Goal: Task Accomplishment & Management: Manage account settings

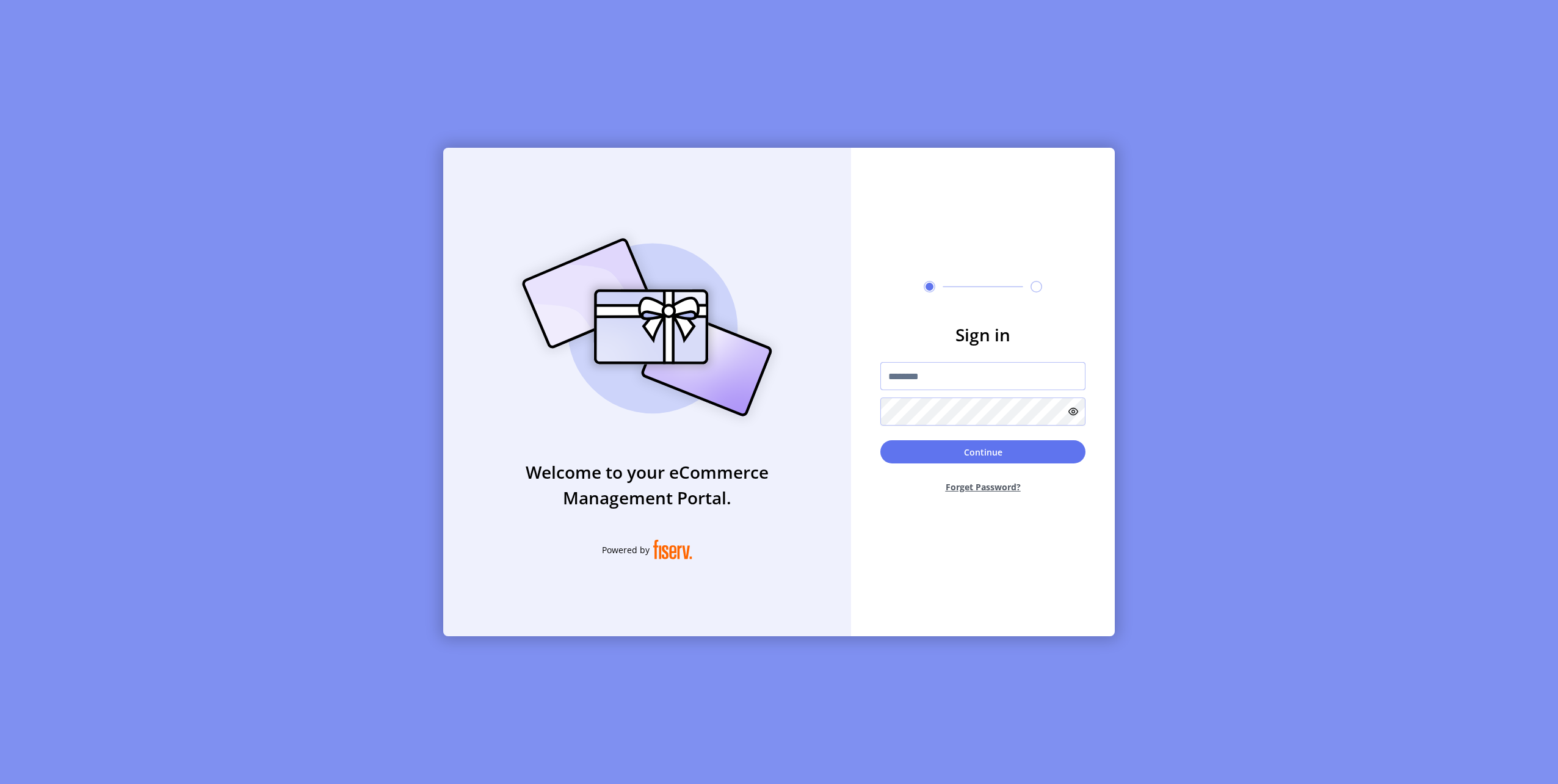
click at [940, 370] on input "text" at bounding box center [983, 377] width 205 height 28
type input "**********"
click at [881, 440] on button "Continue" at bounding box center [983, 452] width 205 height 23
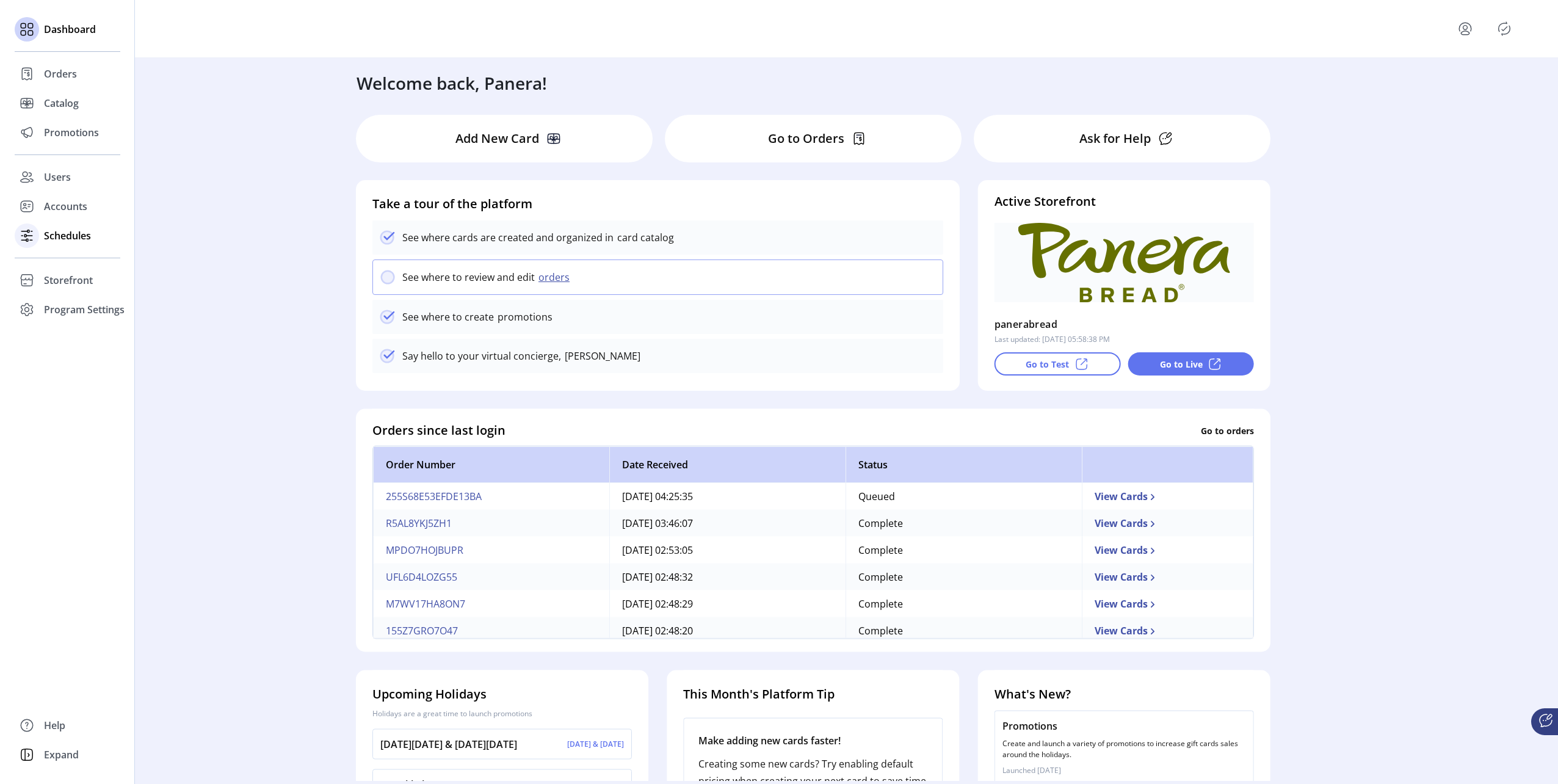
click at [77, 239] on span "Schedules" at bounding box center [67, 236] width 47 height 15
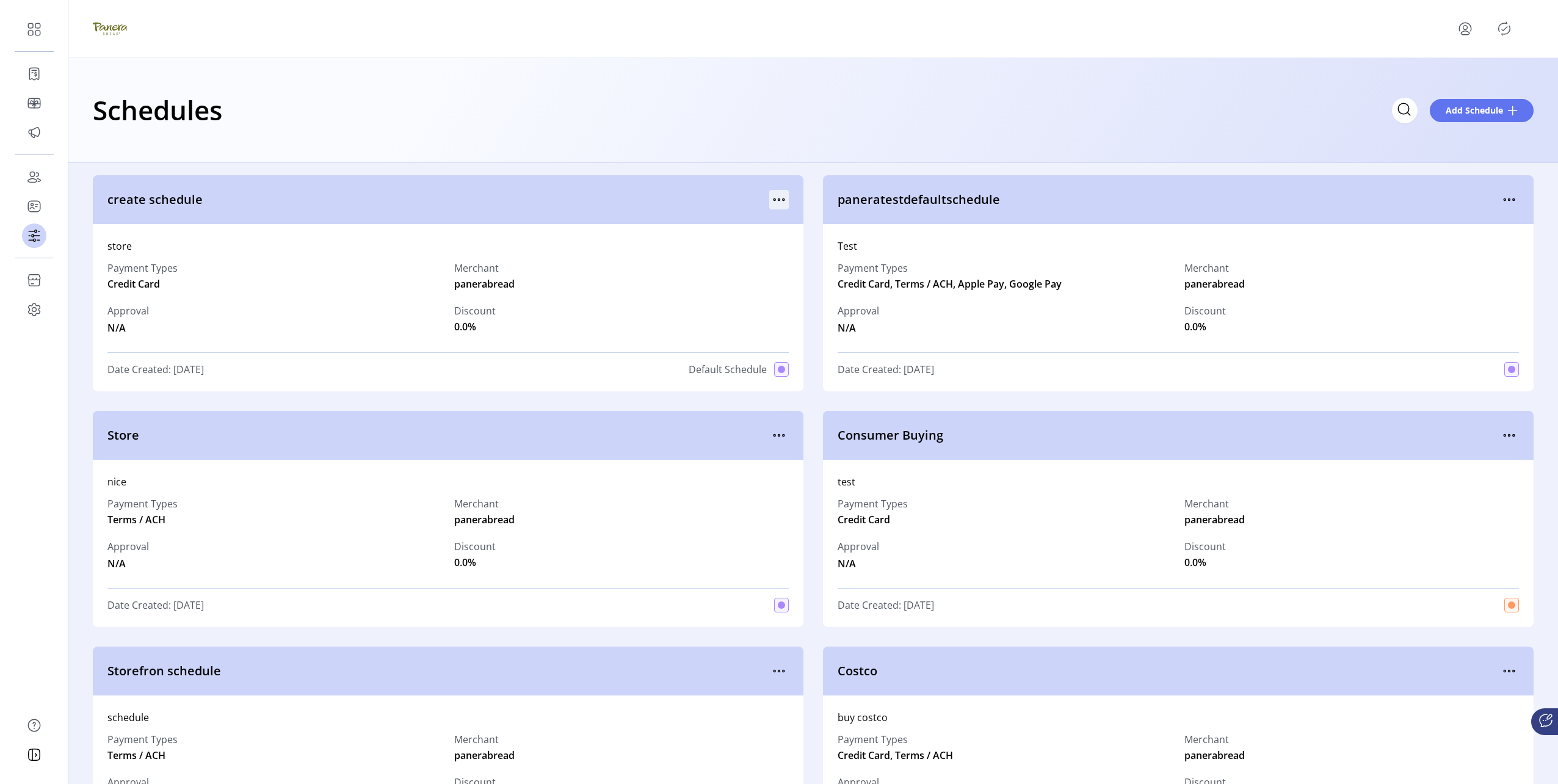
click at [773, 199] on icon "menu" at bounding box center [774, 200] width 2 height 2
click at [813, 243] on span "Edit Details" at bounding box center [827, 243] width 102 height 10
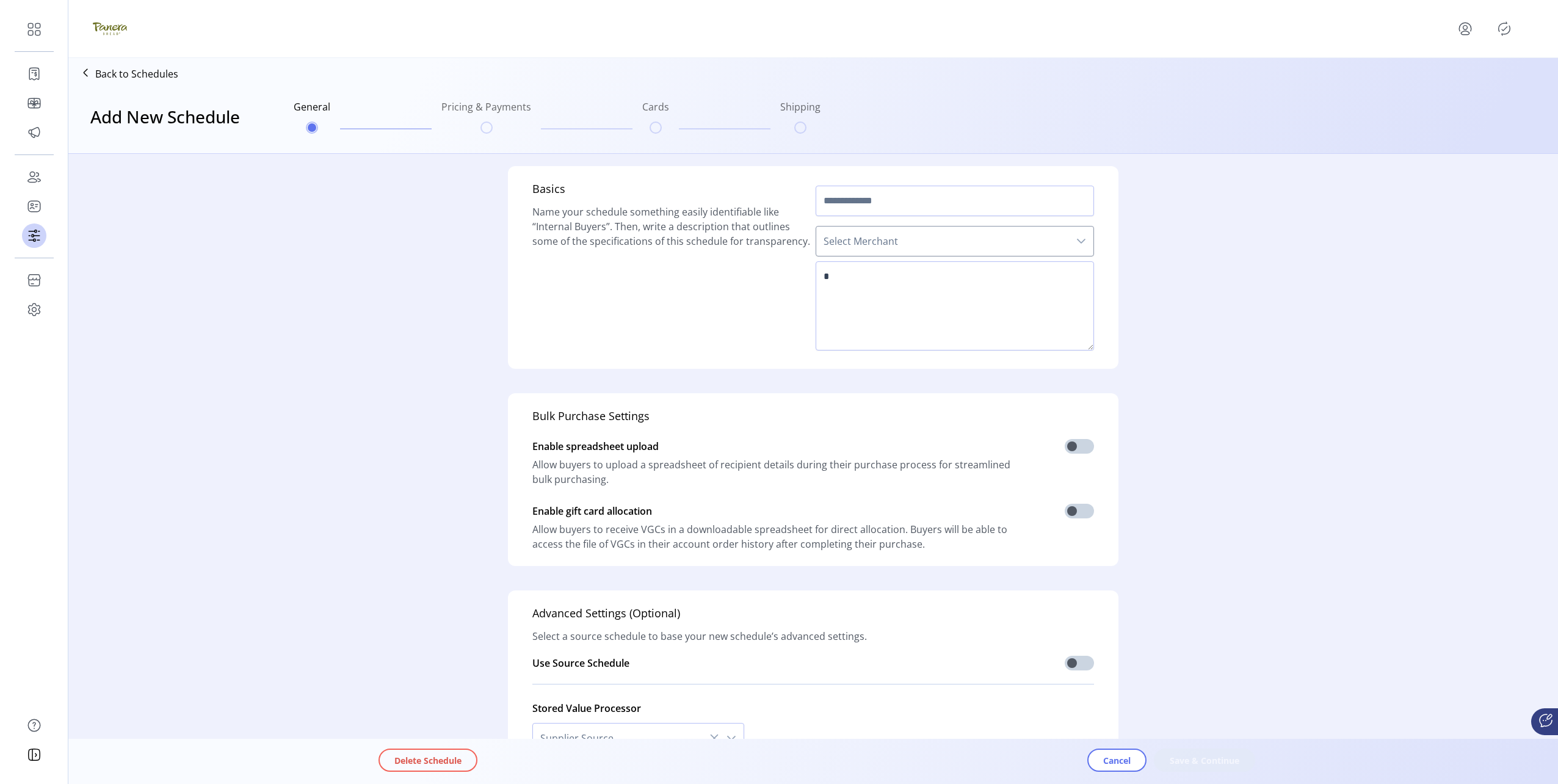
type input "**********"
type textarea "*****"
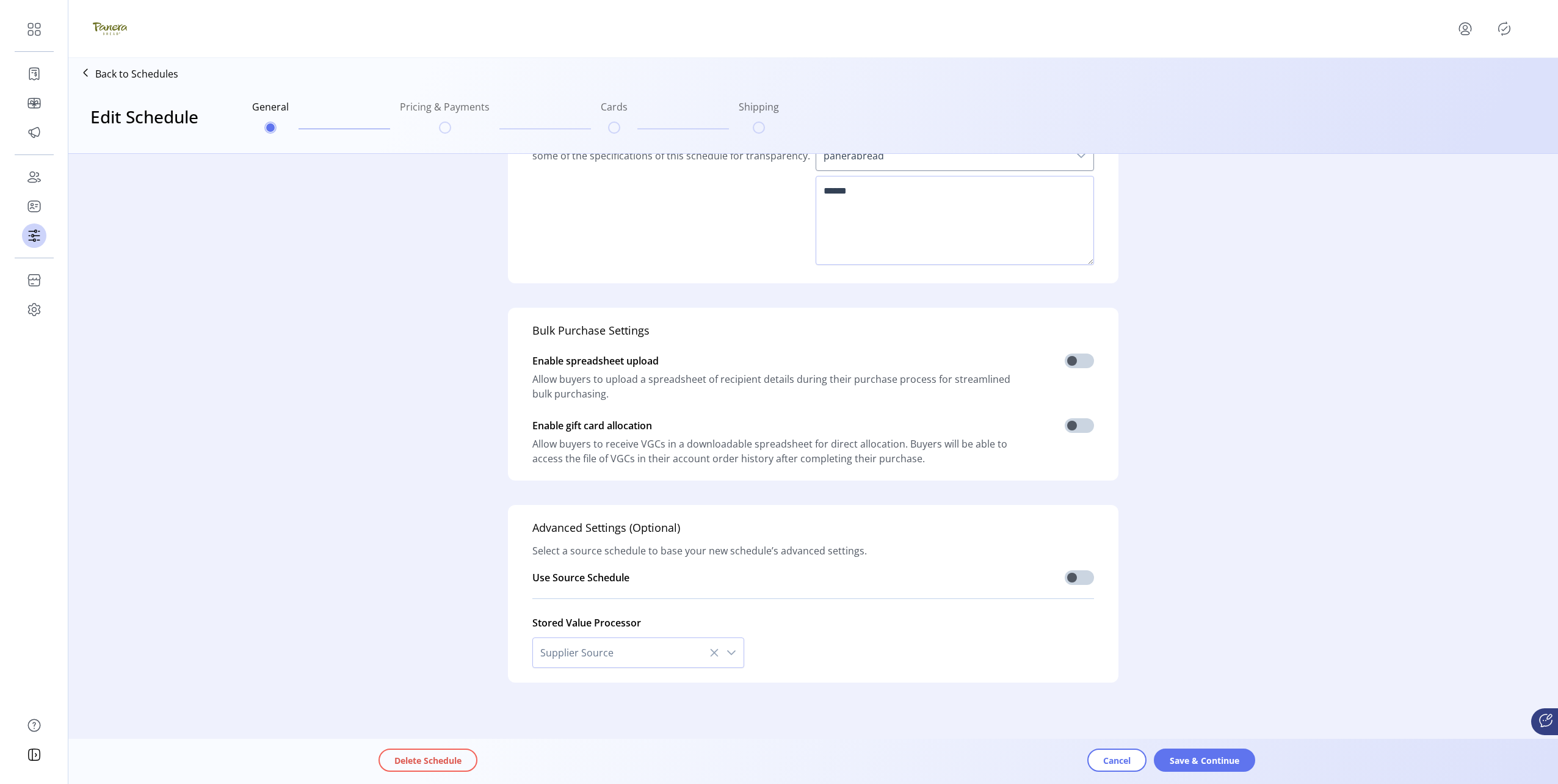
scroll to position [87, 0]
click at [1206, 762] on span "Save & Continue" at bounding box center [1205, 760] width 70 height 12
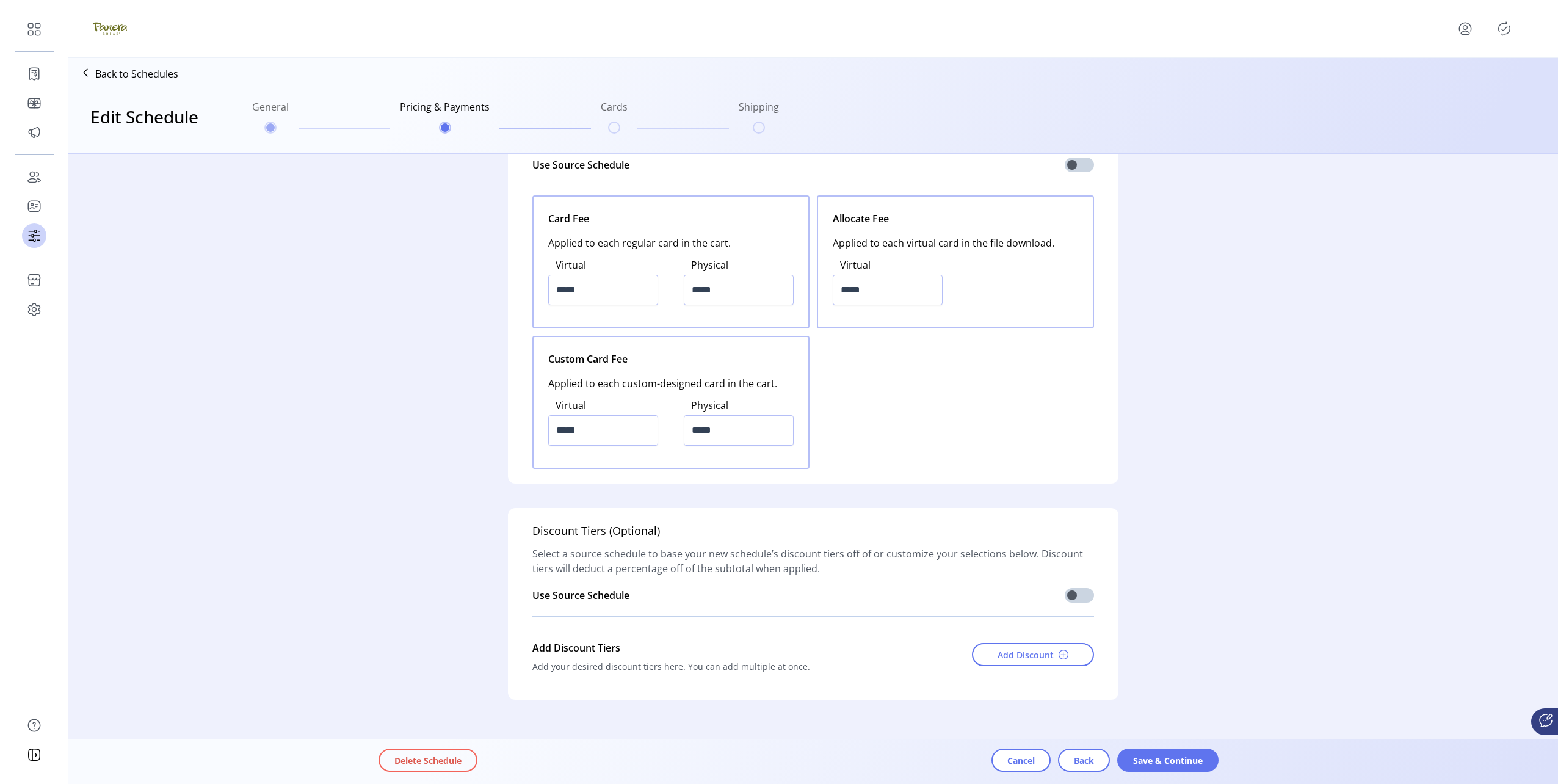
scroll to position [1458, 0]
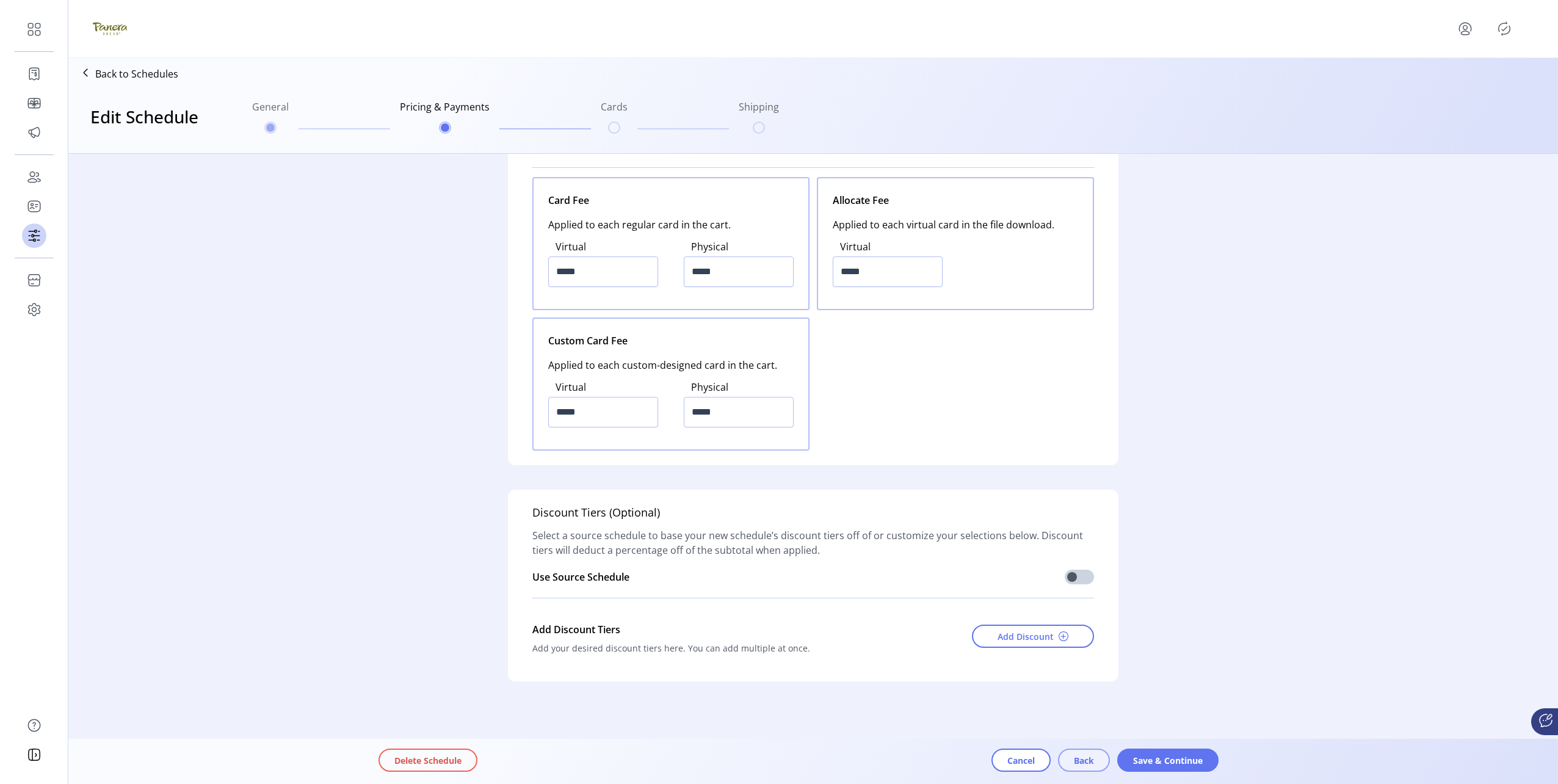
click at [1091, 766] on span "Back" at bounding box center [1084, 760] width 20 height 12
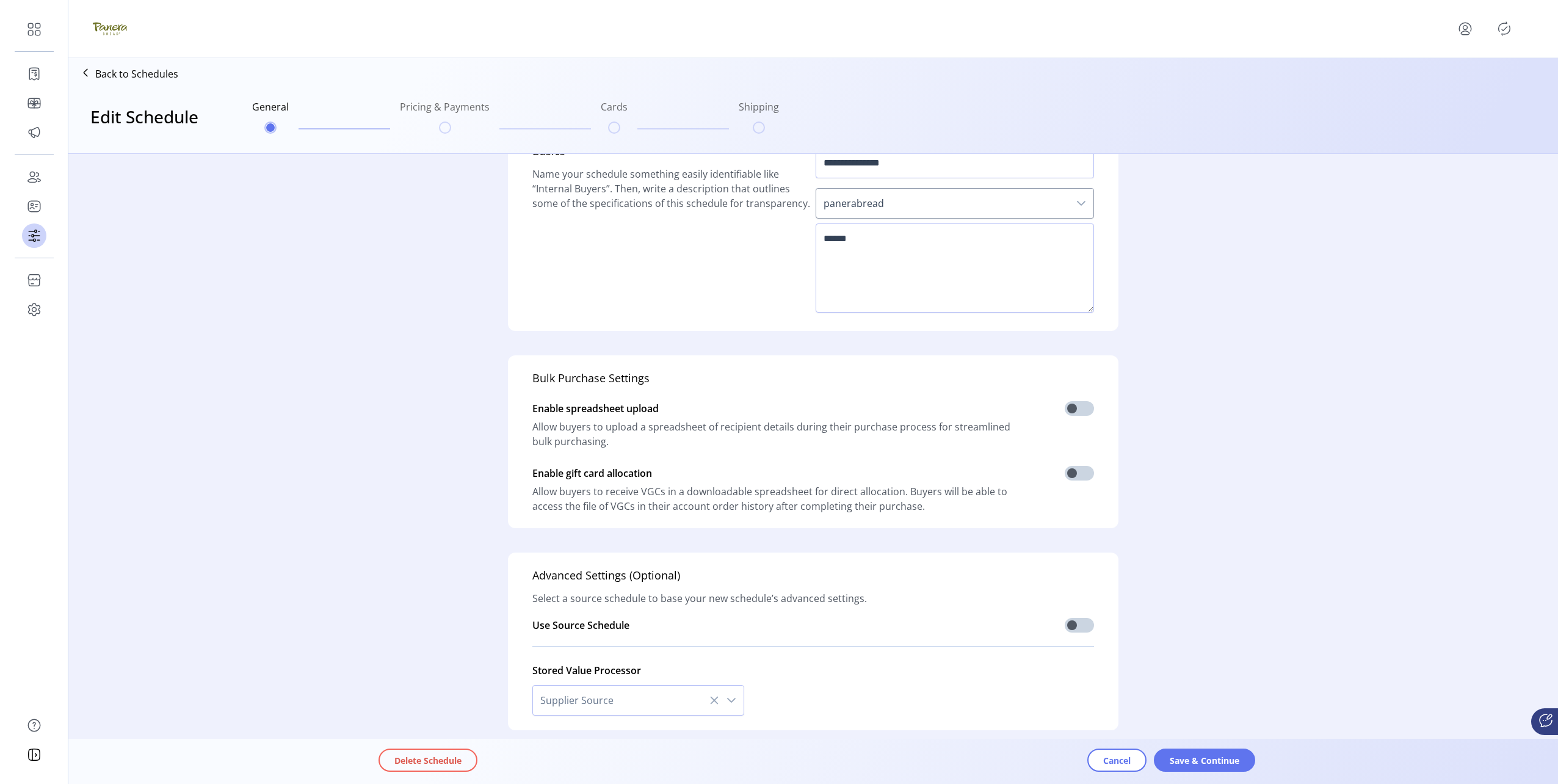
scroll to position [87, 0]
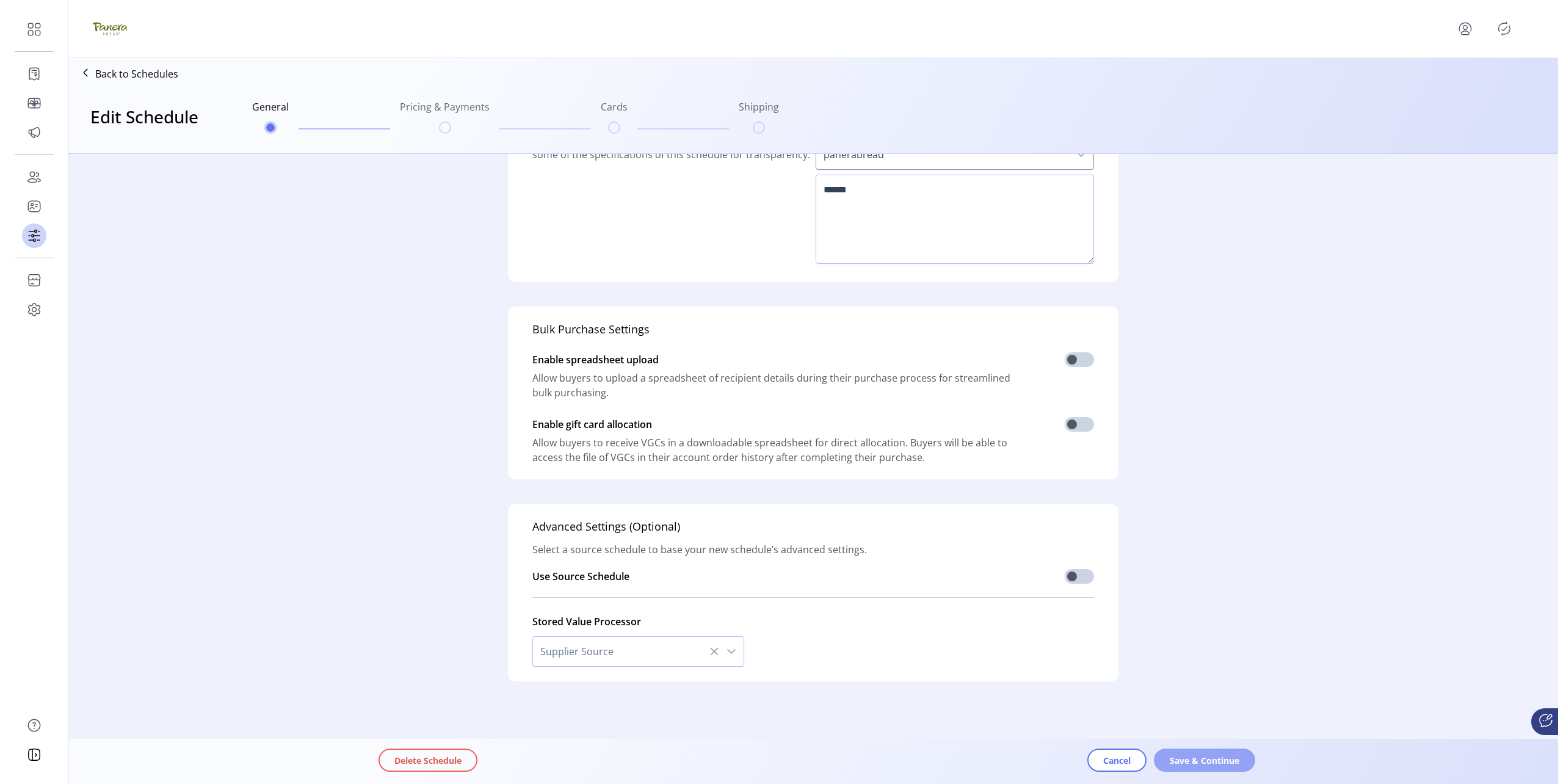
click at [1180, 757] on span "Save & Continue" at bounding box center [1205, 760] width 70 height 12
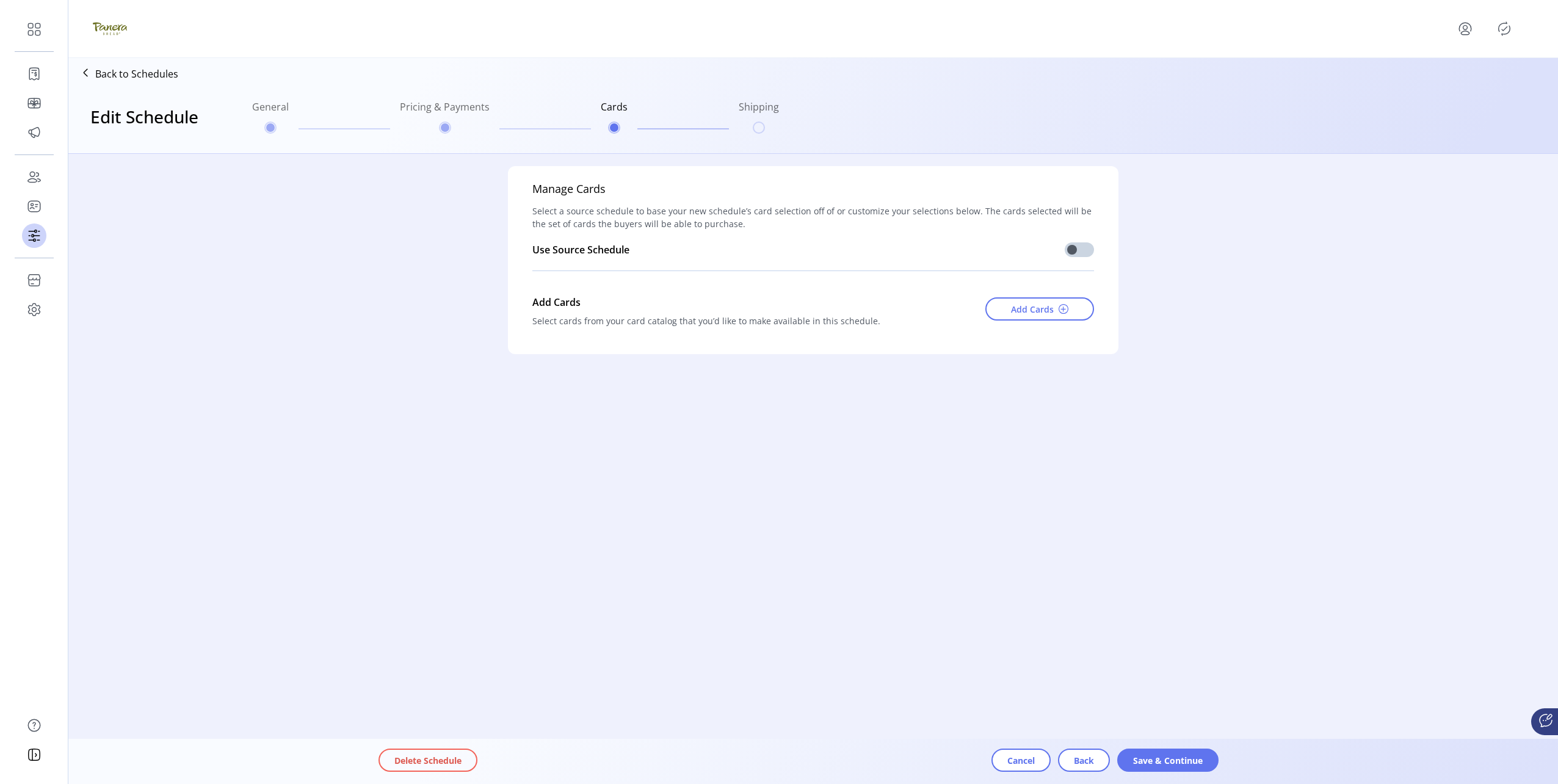
scroll to position [0, 0]
click at [1166, 769] on button "Save & Continue" at bounding box center [1168, 760] width 102 height 23
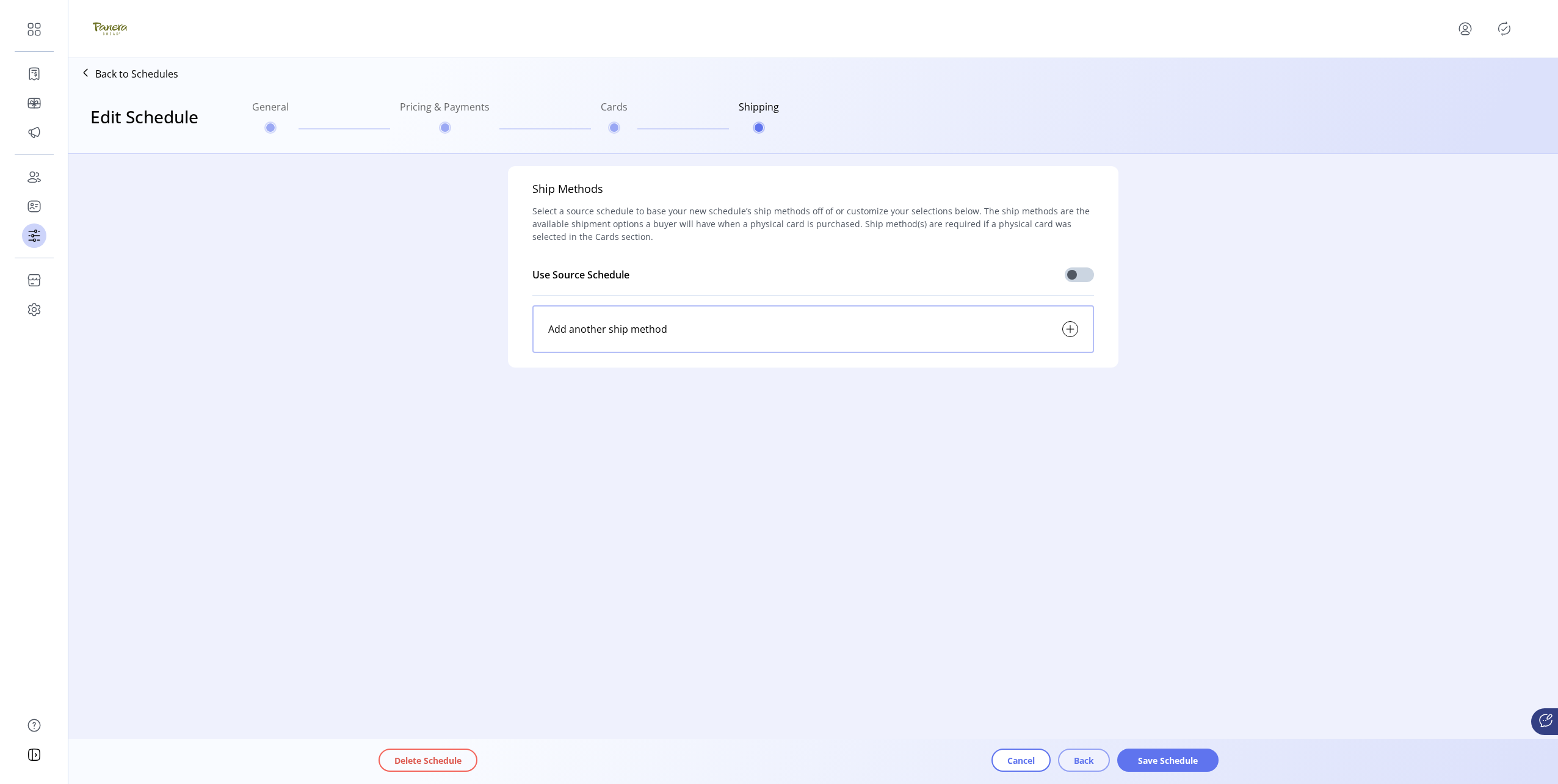
click at [1074, 754] on span "Back" at bounding box center [1084, 760] width 20 height 12
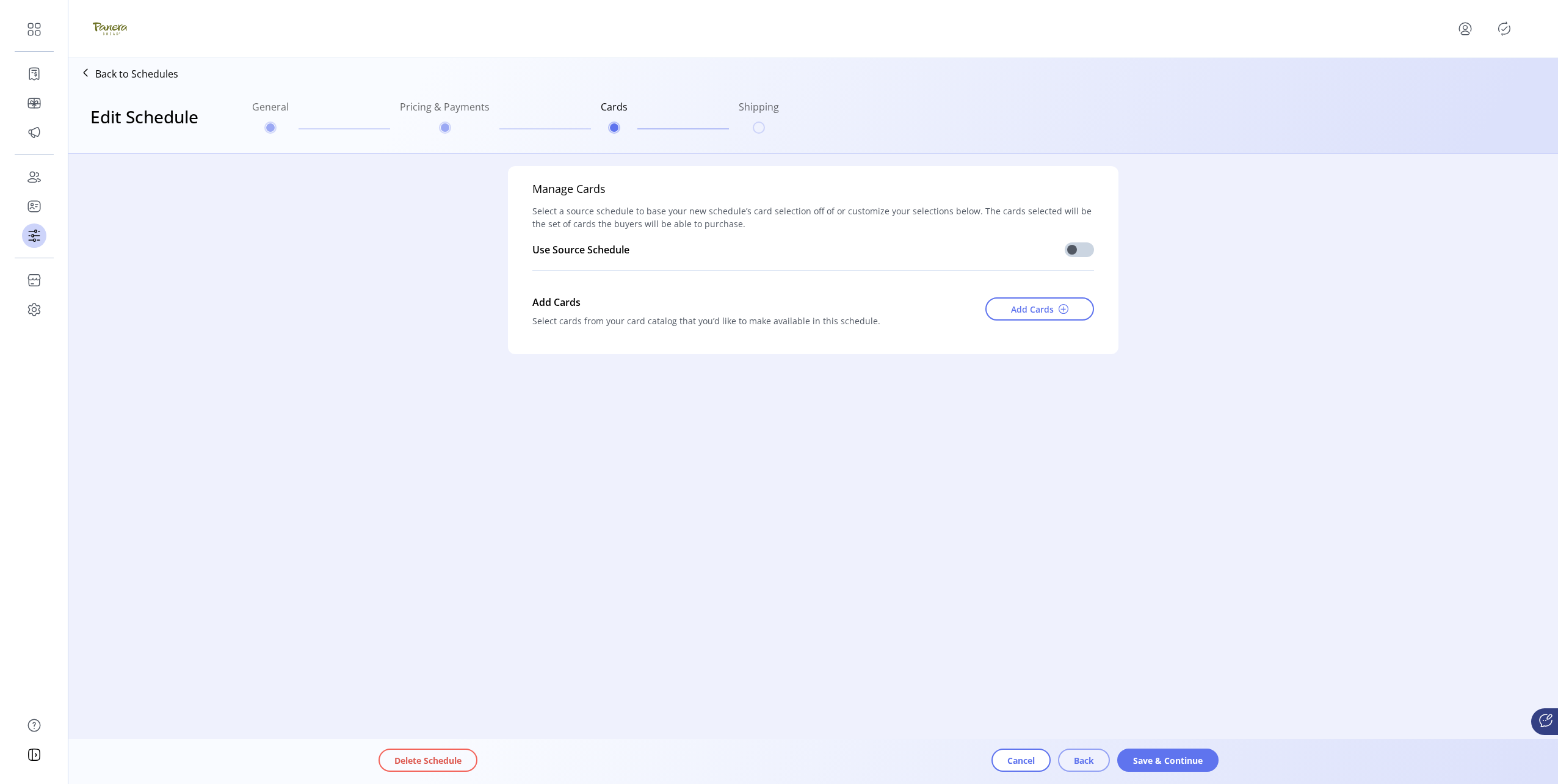
click at [1086, 767] on button "Back" at bounding box center [1084, 760] width 52 height 23
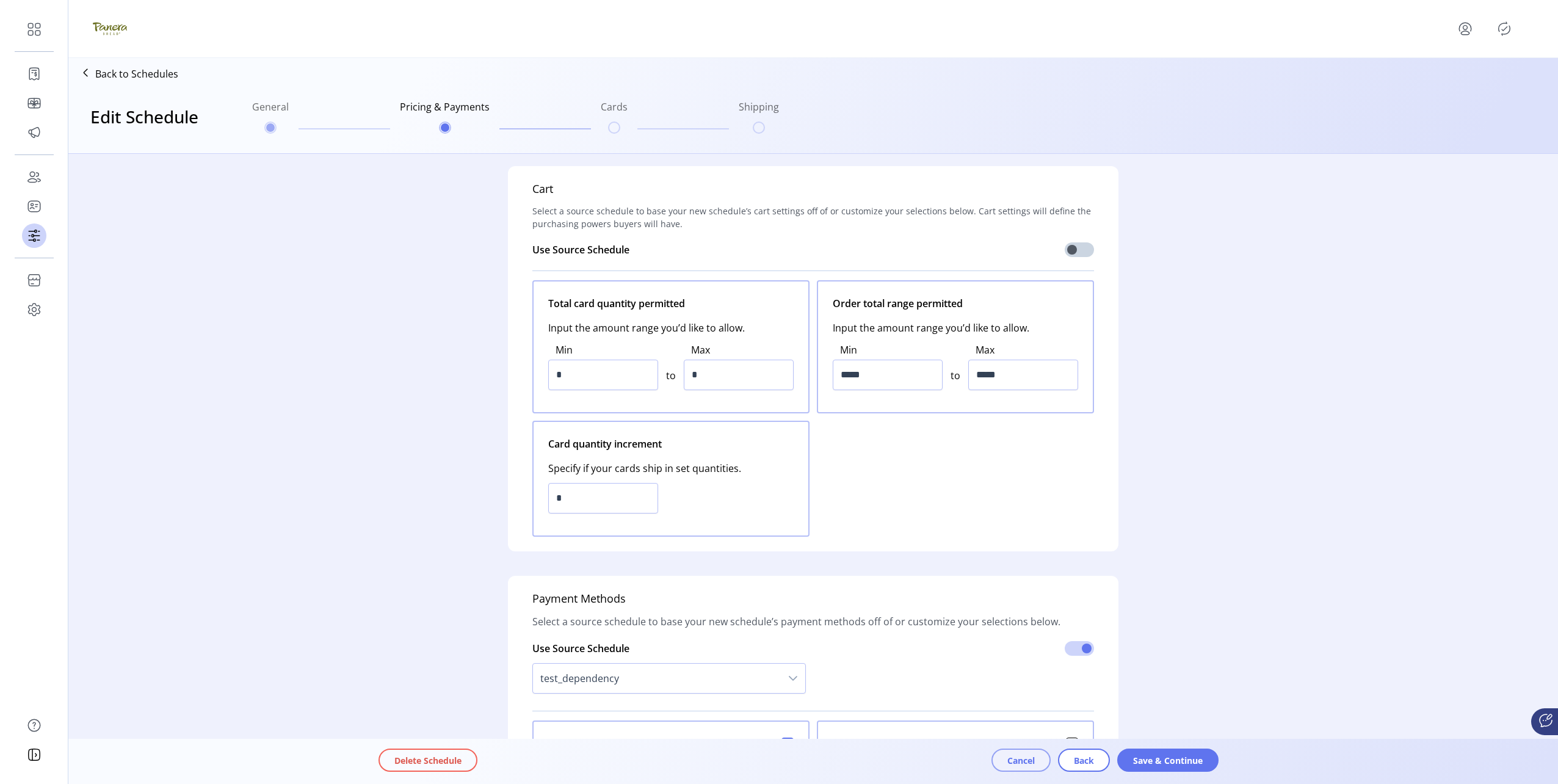
click at [1016, 762] on span "Cancel" at bounding box center [1021, 760] width 27 height 12
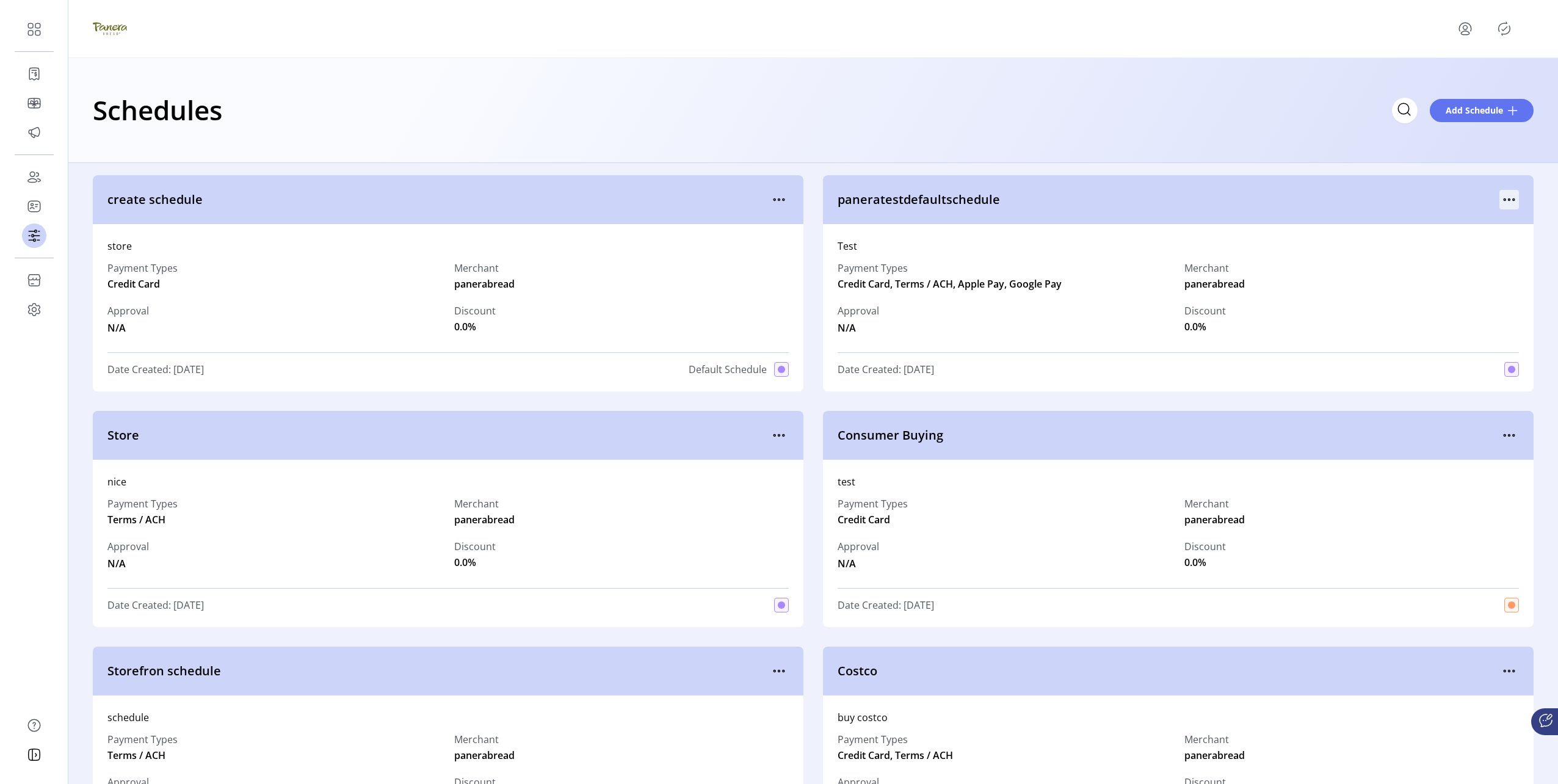
click at [1507, 205] on icon "menu" at bounding box center [1509, 199] width 19 height 19
click at [1443, 280] on span "Make Default" at bounding box center [1452, 282] width 102 height 10
click at [1511, 32] on icon "Publisher Panel" at bounding box center [1504, 28] width 19 height 19
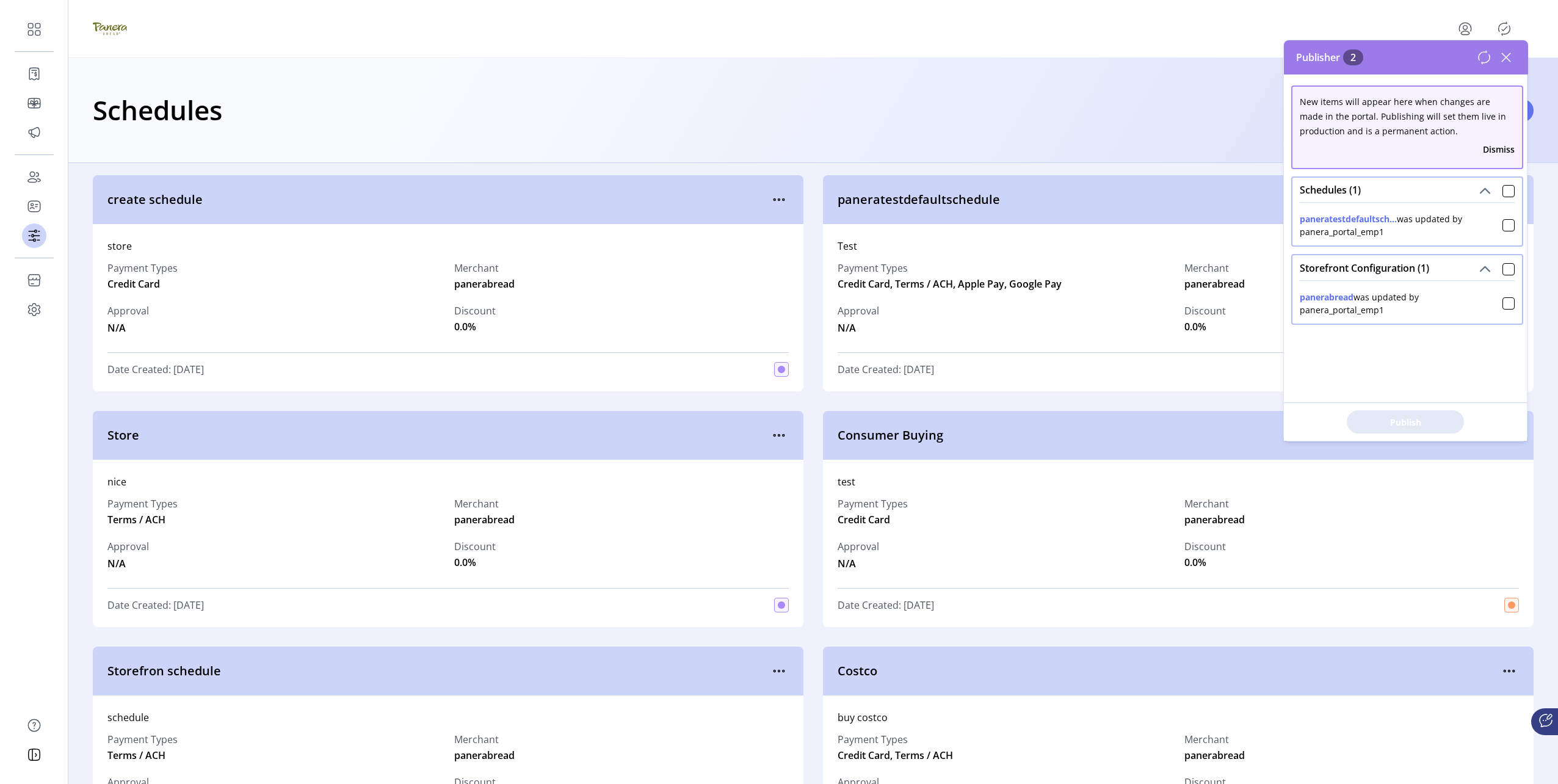
drag, startPoint x: 1509, startPoint y: 188, endPoint x: 1510, endPoint y: 198, distance: 10.0
click at [1509, 188] on div "Schedules (1)" at bounding box center [1407, 189] width 230 height 24
drag, startPoint x: 1511, startPoint y: 272, endPoint x: 1507, endPoint y: 277, distance: 6.4
click at [1511, 273] on div "Storefront Configuration (1)" at bounding box center [1407, 267] width 230 height 24
drag, startPoint x: 1500, startPoint y: 273, endPoint x: 1500, endPoint y: 207, distance: 66.0
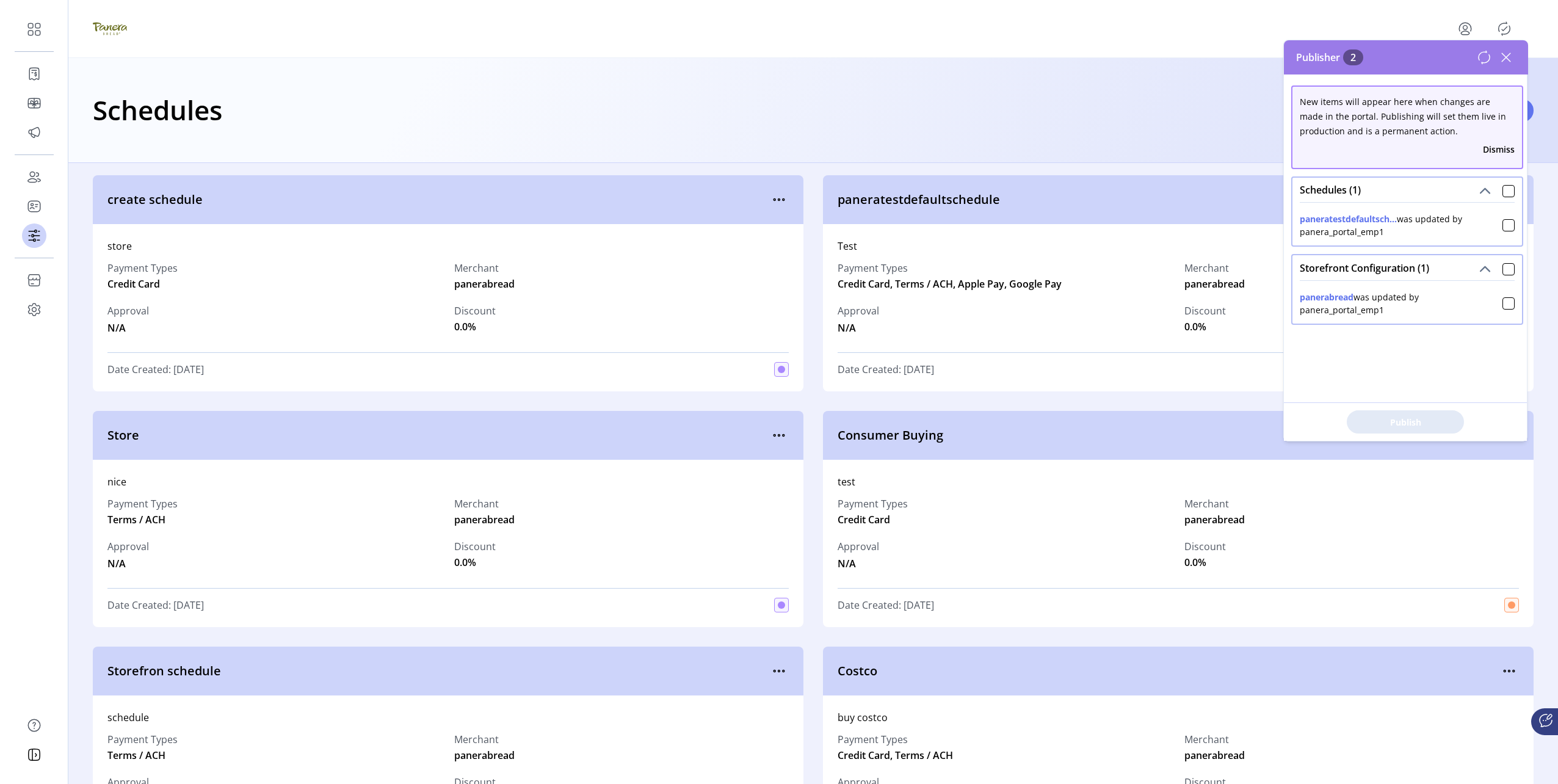
click at [1502, 270] on div at bounding box center [1508, 269] width 12 height 12
click at [1498, 204] on div "paneratestdefaultsch... was updated by panera_portal_emp1" at bounding box center [1407, 220] width 215 height 36
click at [1448, 432] on button "Publish 2 Items" at bounding box center [1405, 422] width 117 height 23
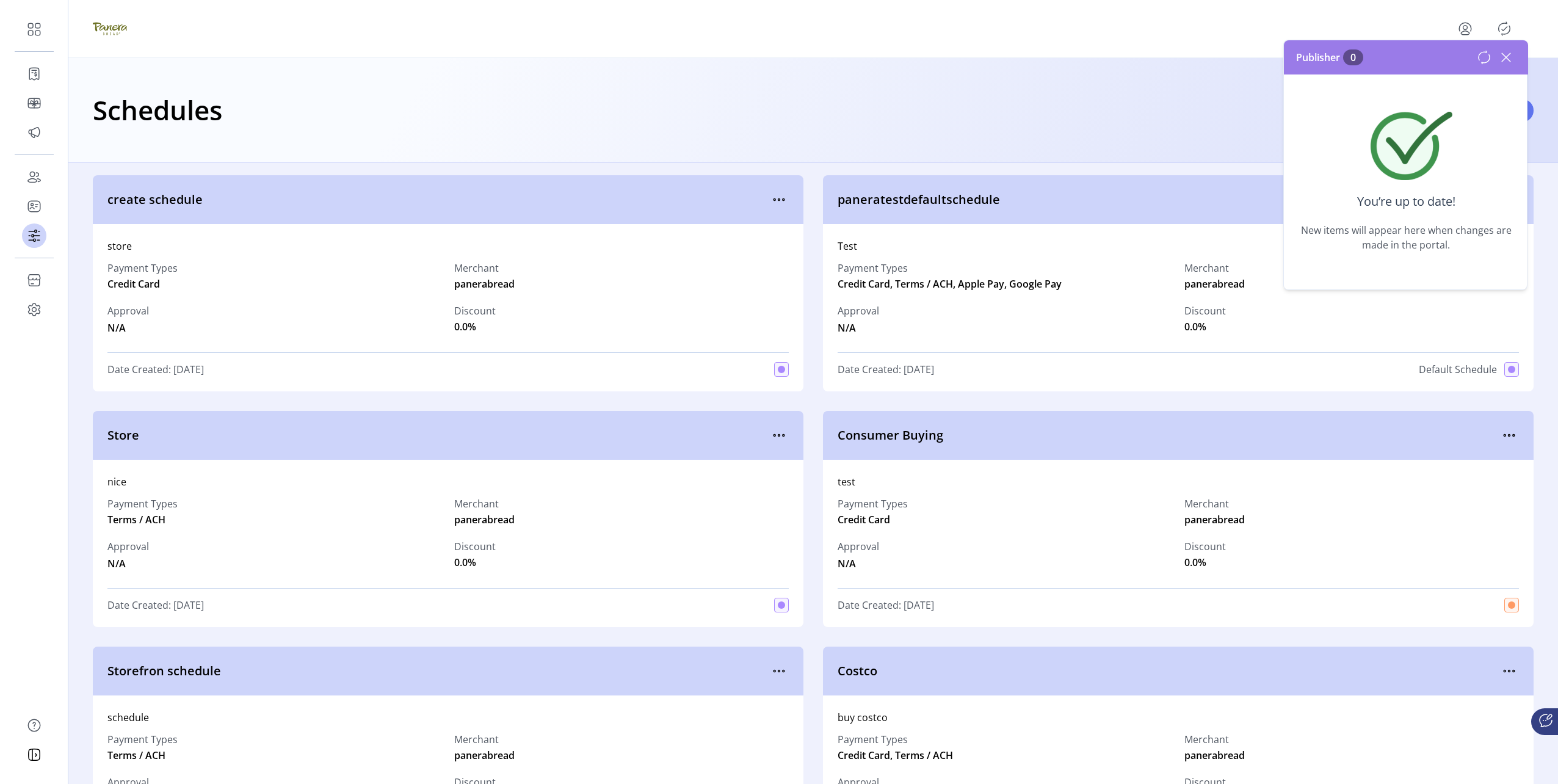
click at [1036, 79] on div "Schedules Add Schedule" at bounding box center [813, 111] width 1490 height 105
drag, startPoint x: 1506, startPoint y: 50, endPoint x: 1516, endPoint y: 152, distance: 102.5
click at [1508, 50] on icon at bounding box center [1506, 57] width 19 height 19
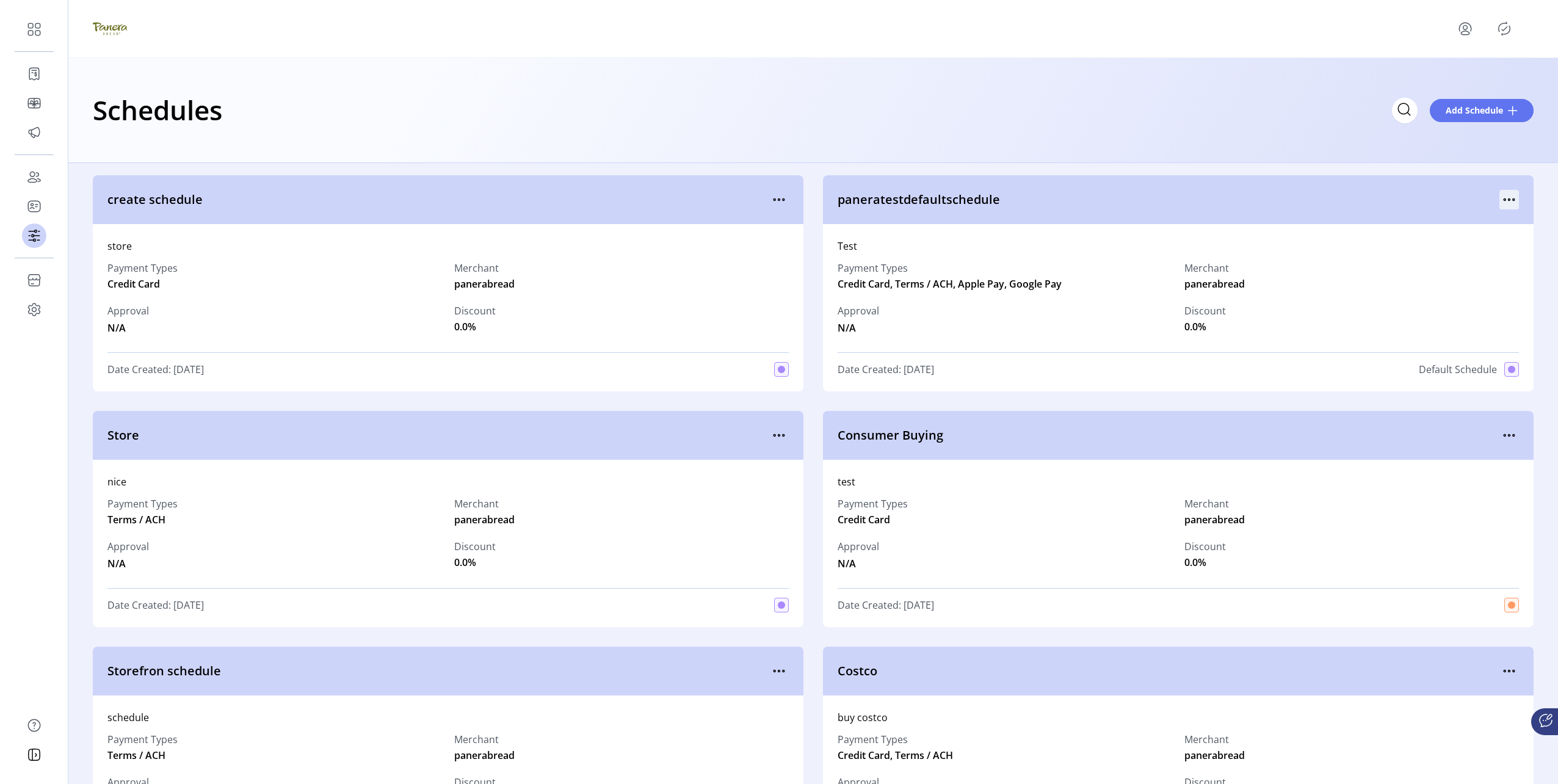
click at [1500, 207] on icon "menu" at bounding box center [1509, 199] width 19 height 19
click at [1442, 243] on span "Edit Details" at bounding box center [1452, 243] width 102 height 10
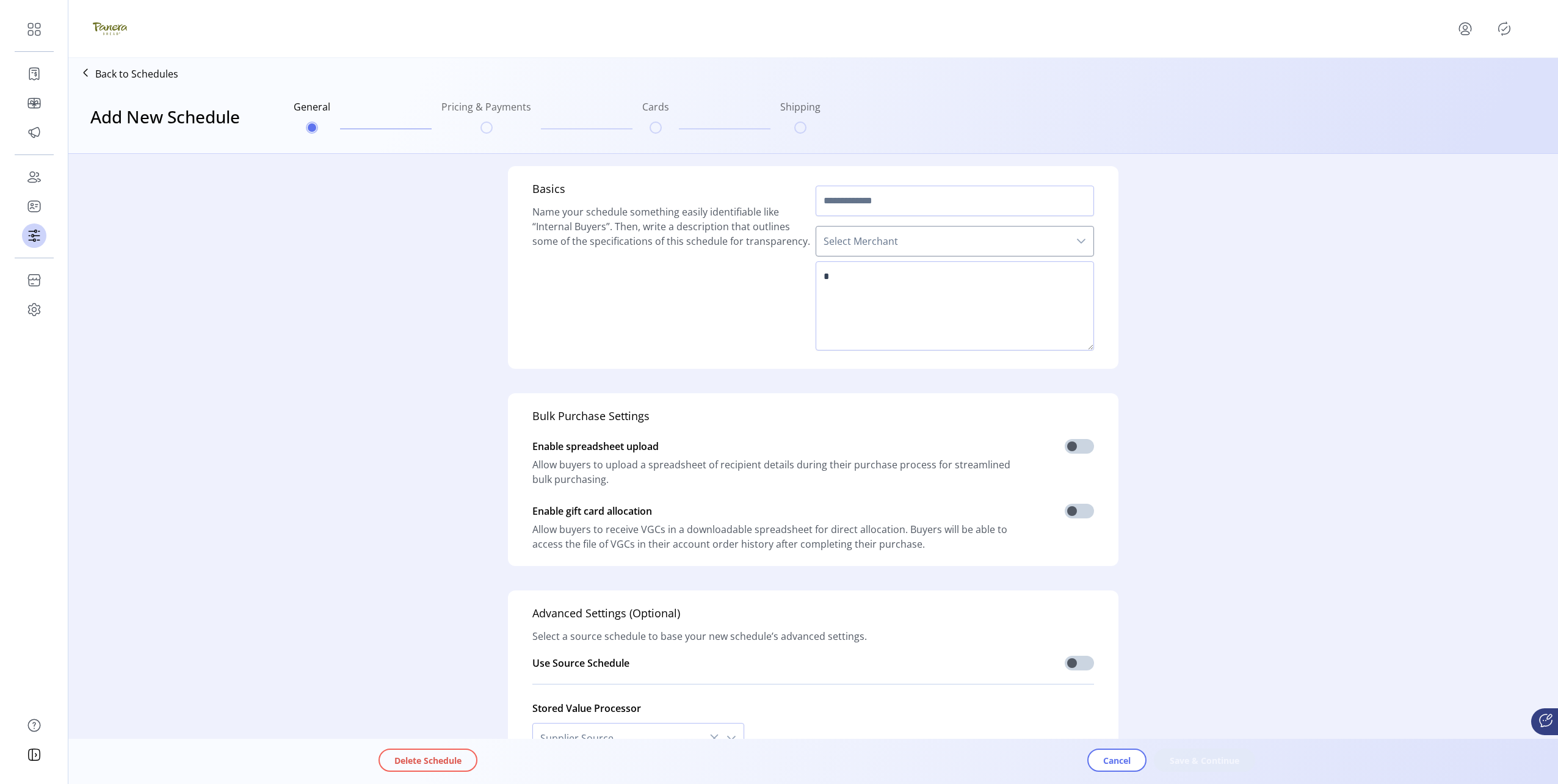
type input "**********"
type textarea "****"
click at [1226, 754] on span "Save & Continue" at bounding box center [1205, 760] width 70 height 12
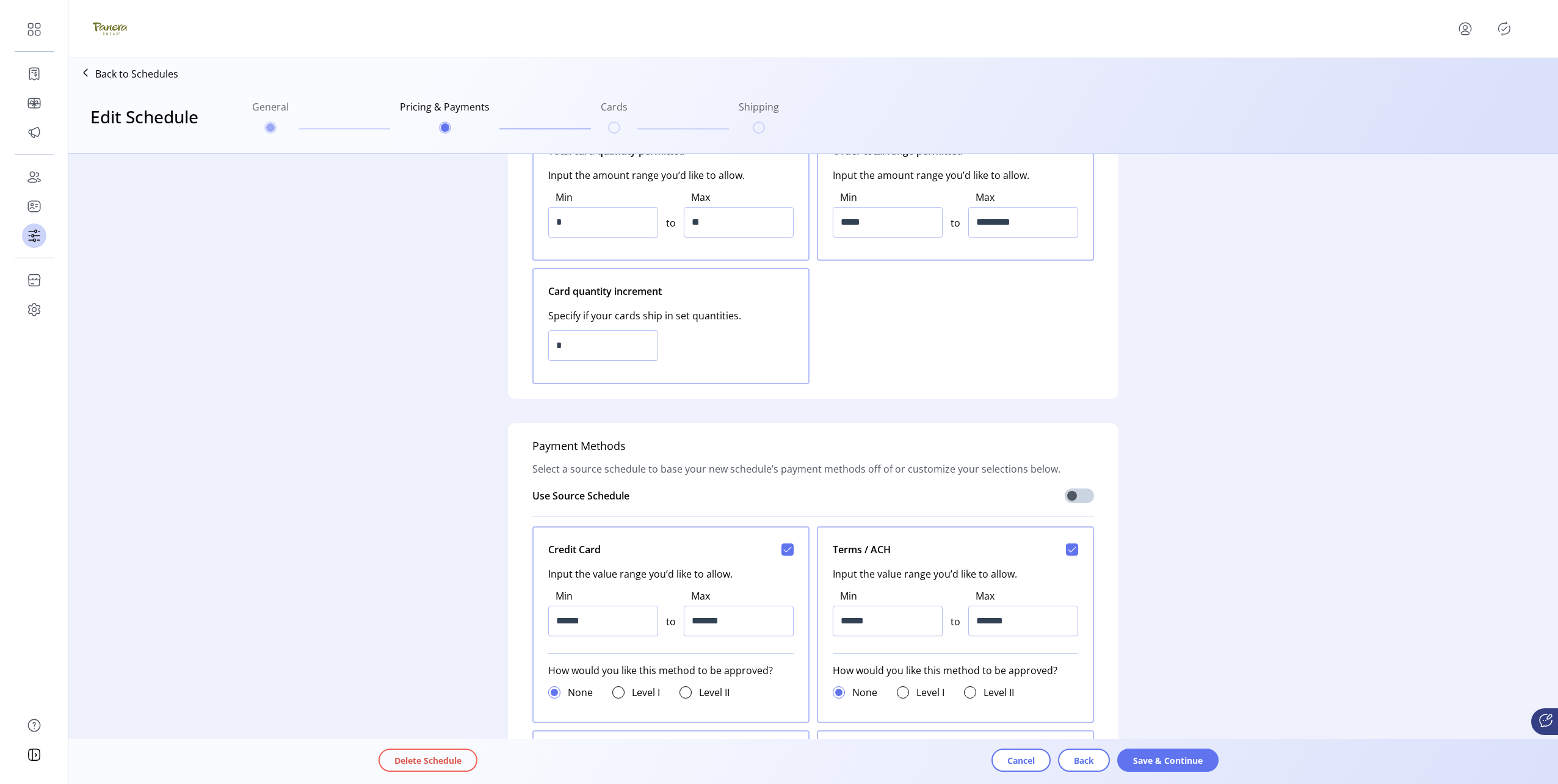
scroll to position [61, 0]
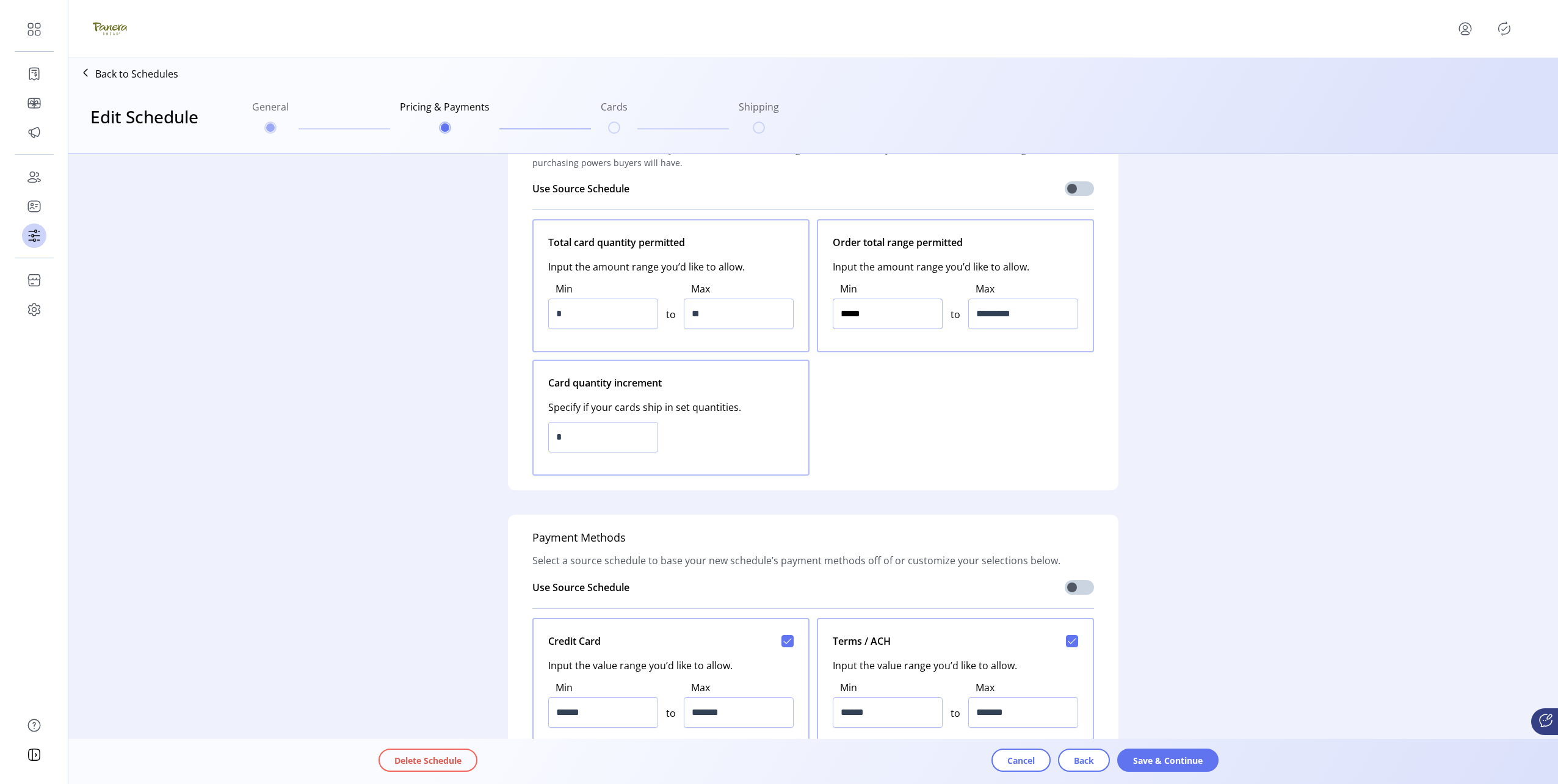
drag, startPoint x: 881, startPoint y: 310, endPoint x: 712, endPoint y: 284, distance: 171.0
click at [718, 287] on div "Total card quantity permitted Input the amount range you’d like to allow. Min *…" at bounding box center [813, 347] width 562 height 257
type input "******"
drag, startPoint x: 1054, startPoint y: 317, endPoint x: 747, endPoint y: 323, distance: 307.1
click at [747, 323] on div "Total card quantity permitted Input the amount range you’d like to allow. Min *…" at bounding box center [813, 347] width 562 height 257
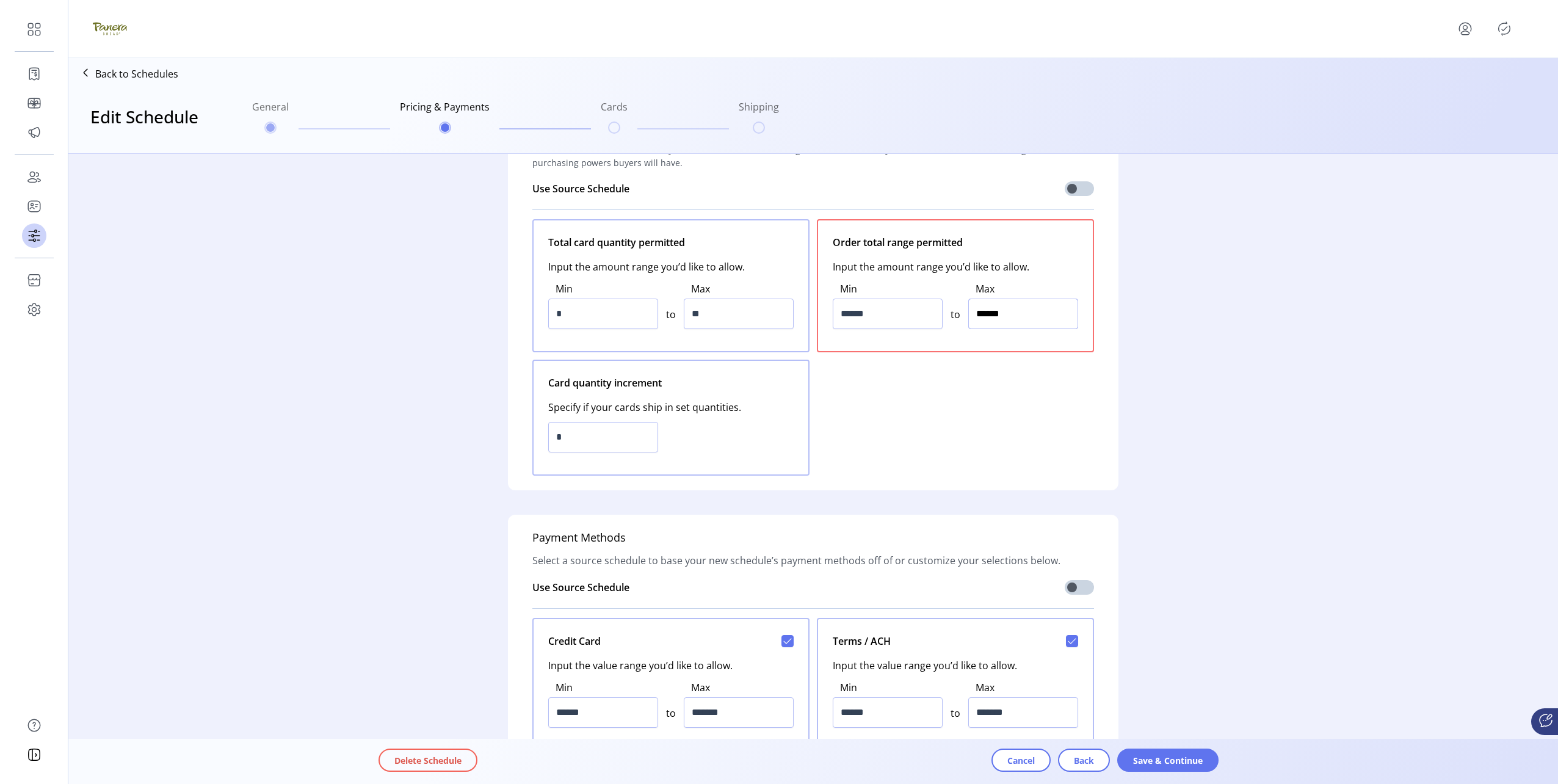
type input "*******"
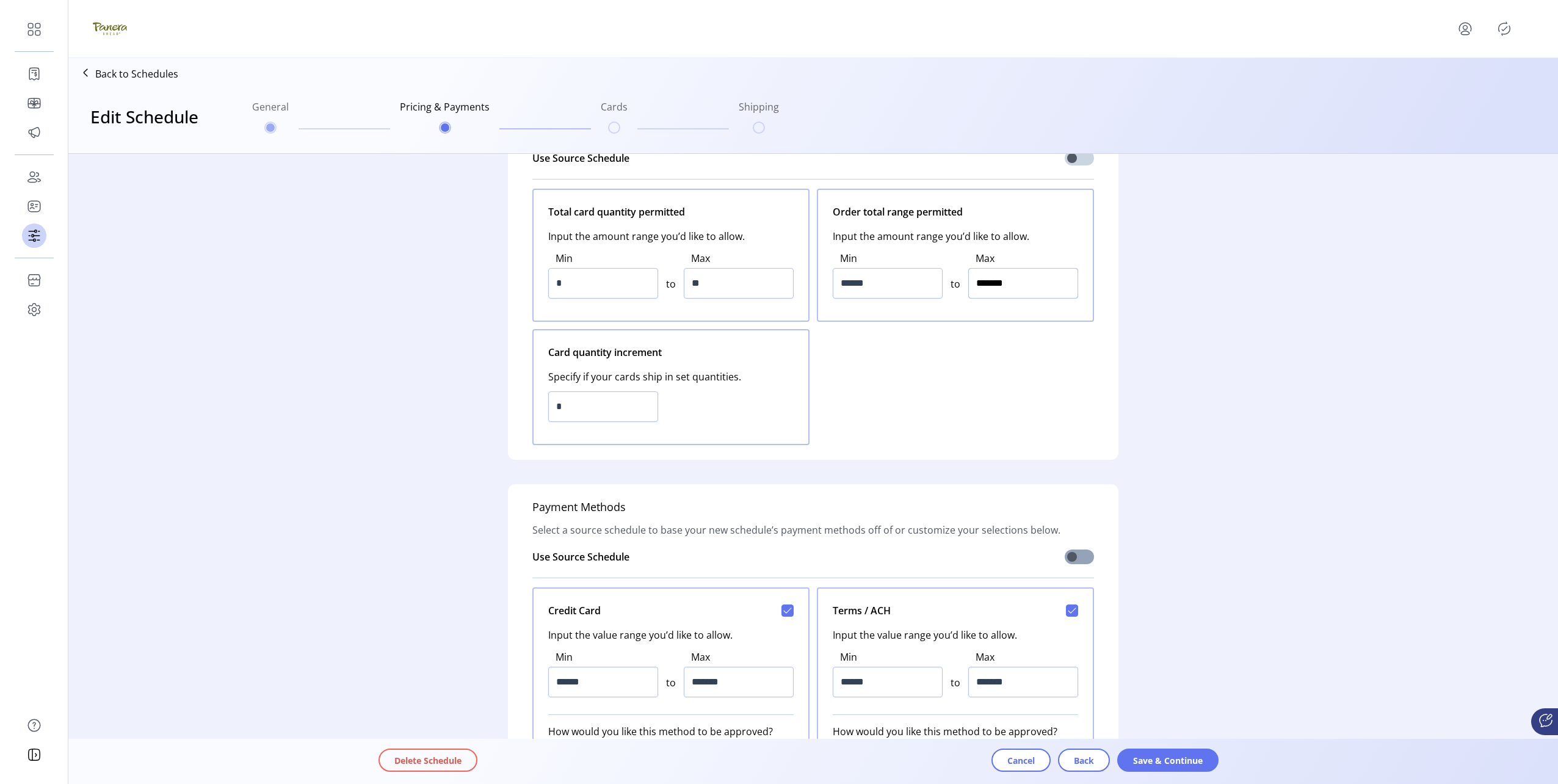
scroll to position [122, 0]
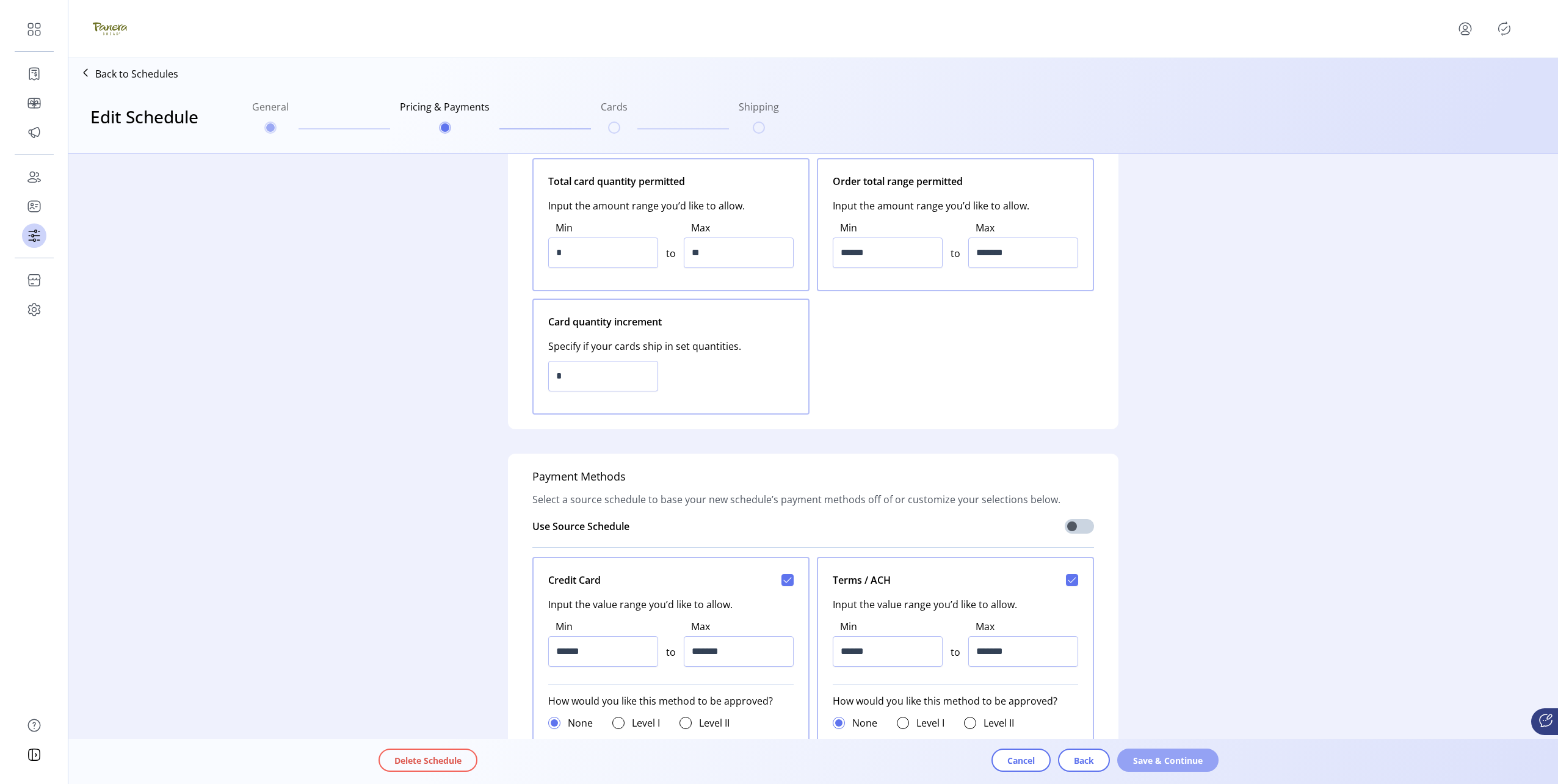
click at [1166, 757] on span "Save & Continue" at bounding box center [1168, 760] width 70 height 12
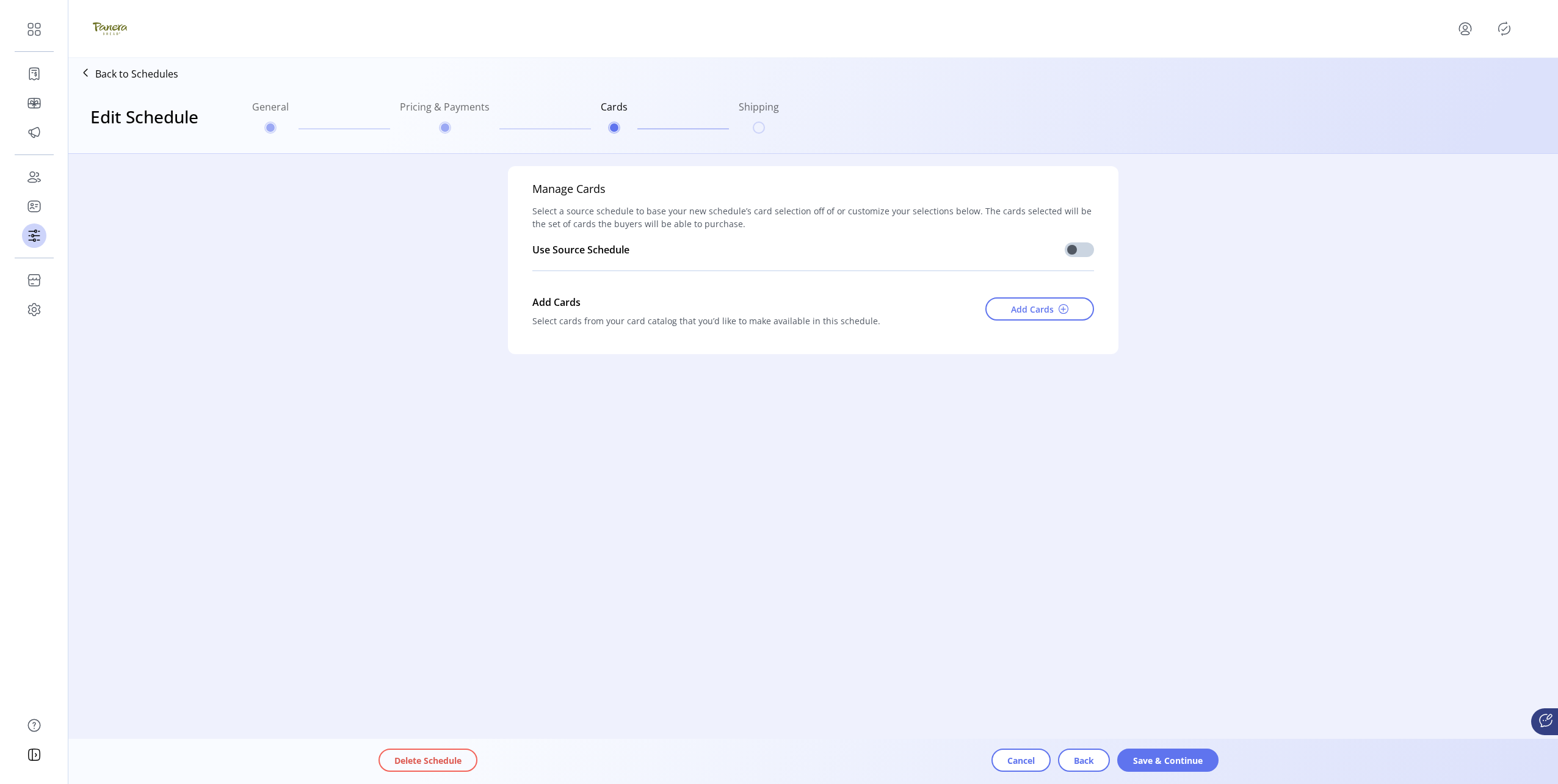
scroll to position [0, 0]
click at [1208, 760] on button "Save & Continue" at bounding box center [1168, 760] width 102 height 23
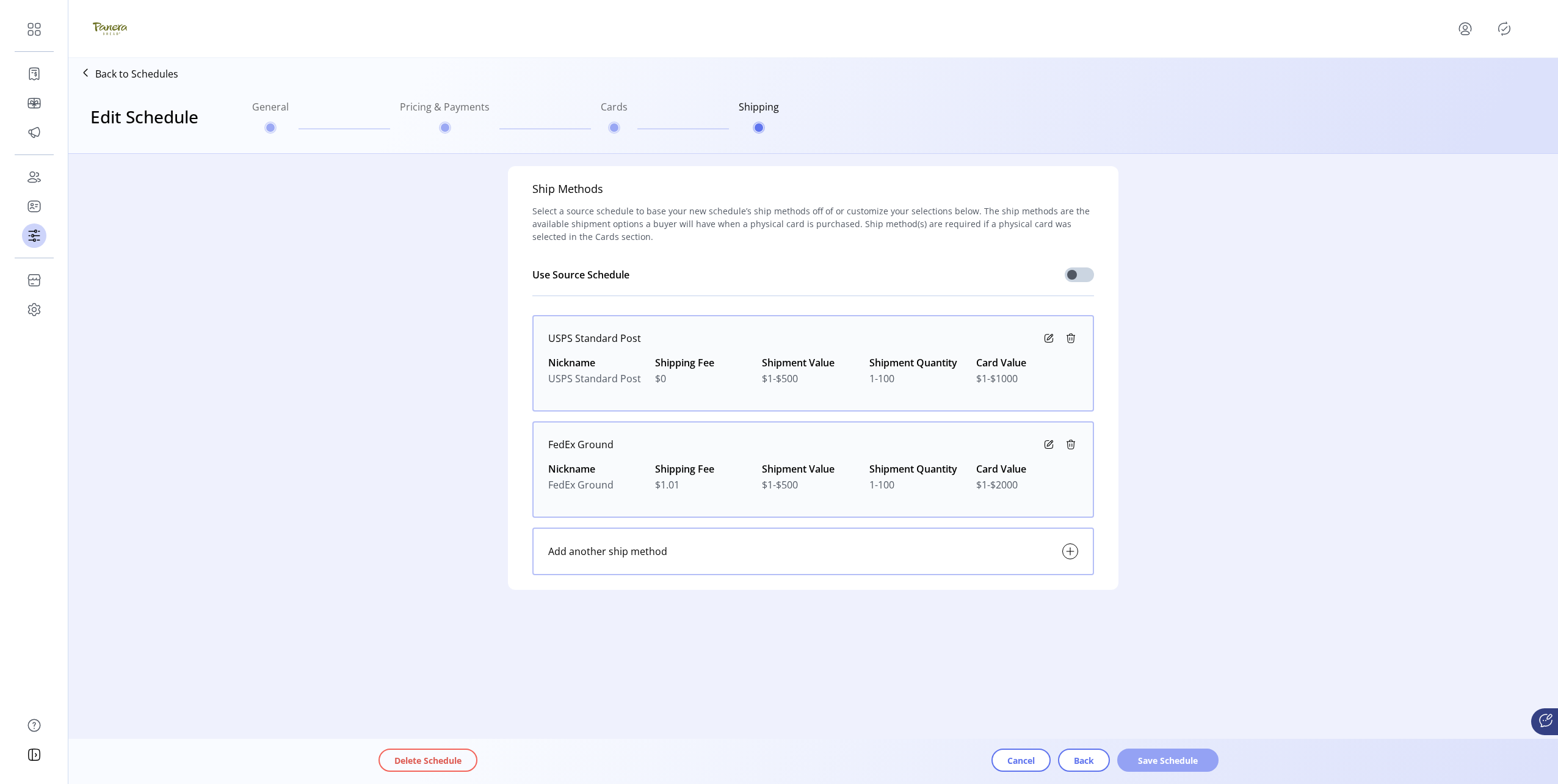
click at [1216, 762] on button "Save Schedule" at bounding box center [1168, 760] width 102 height 23
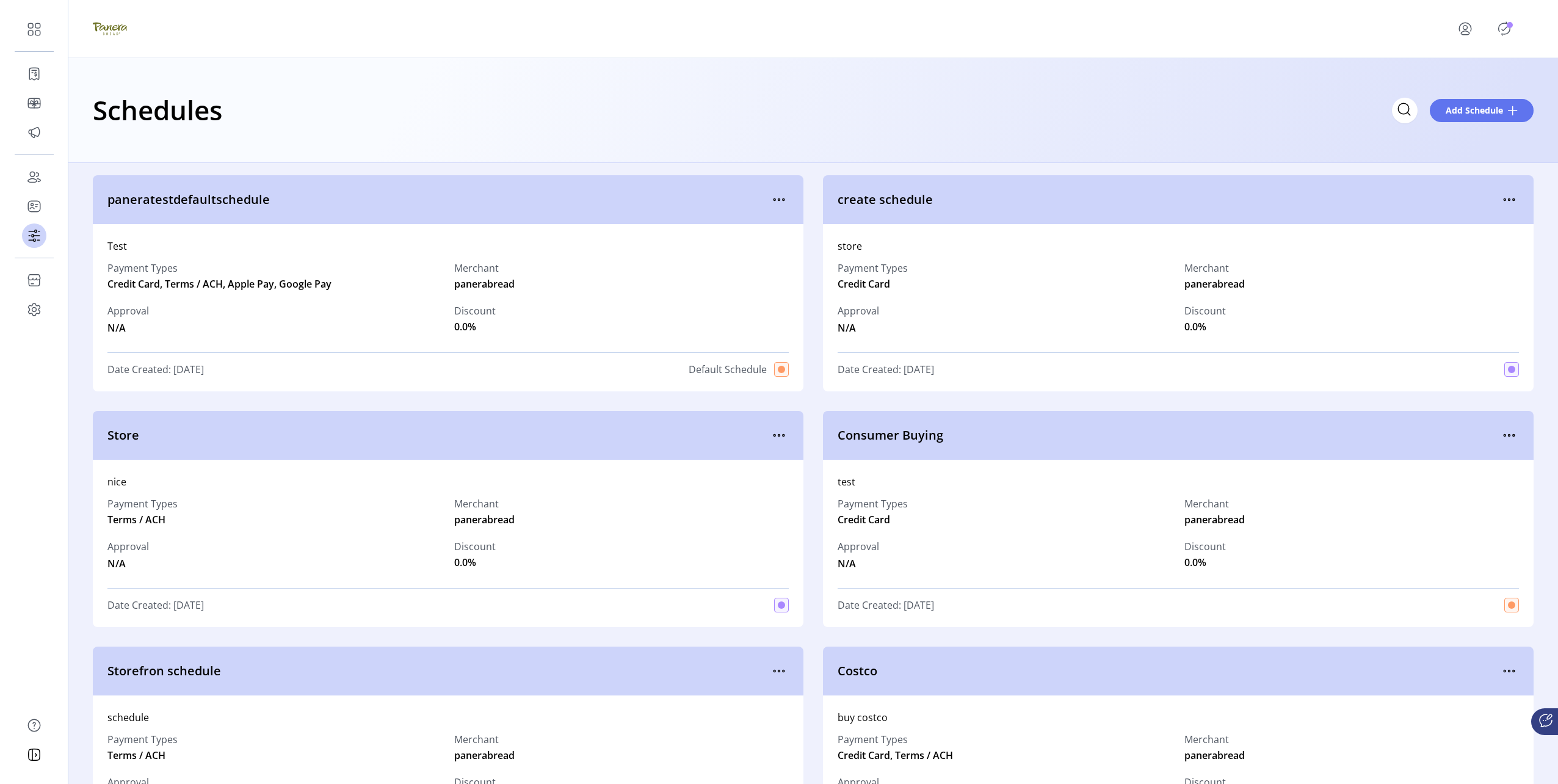
drag, startPoint x: 1326, startPoint y: 29, endPoint x: 1342, endPoint y: 26, distance: 16.3
click at [1342, 26] on div at bounding box center [812, 28] width 1441 height 34
click at [1506, 33] on icon "Publisher Panel" at bounding box center [1505, 28] width 12 height 13
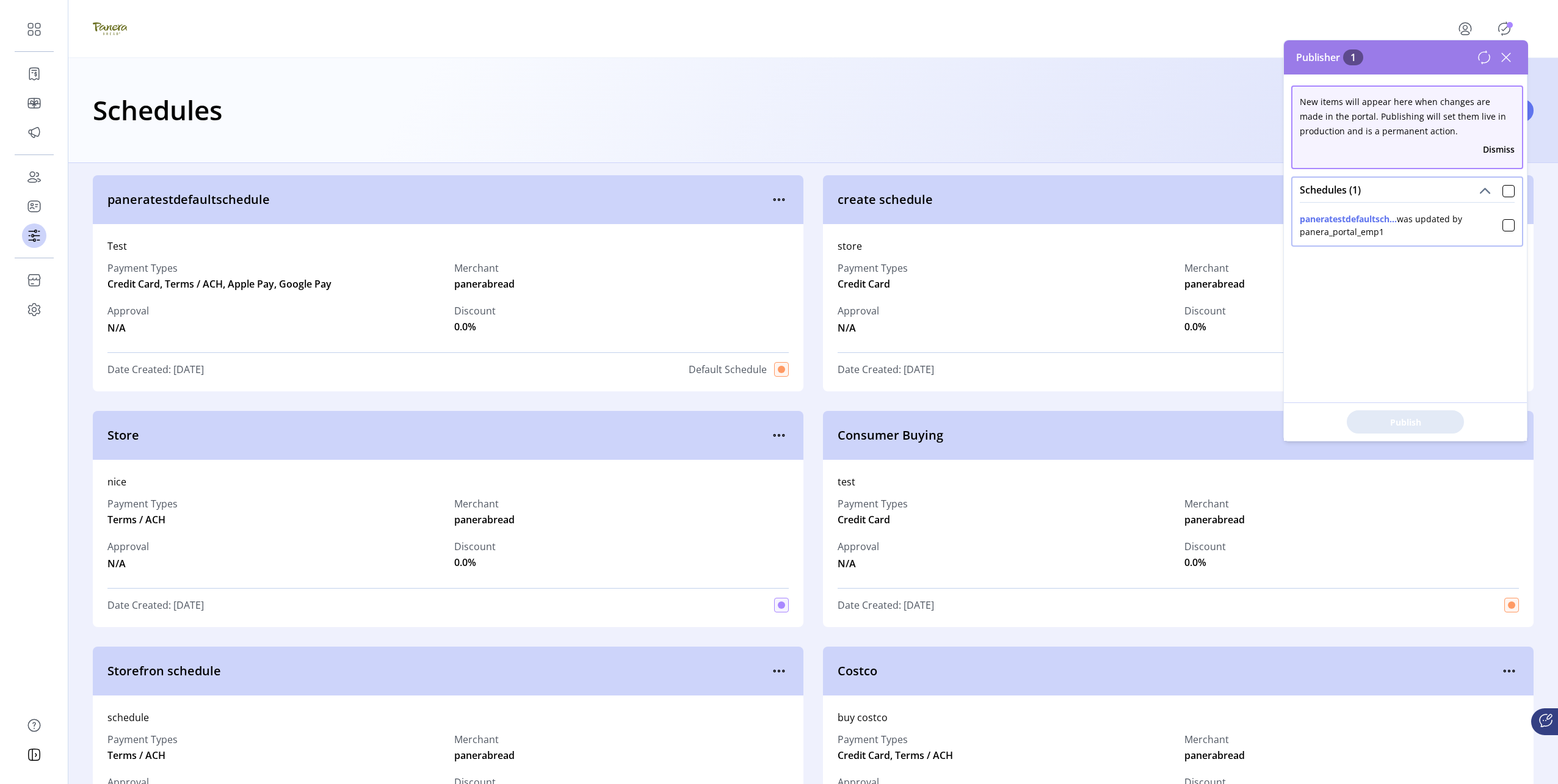
drag, startPoint x: 1503, startPoint y: 188, endPoint x: 1467, endPoint y: 317, distance: 133.9
click at [1502, 192] on div at bounding box center [1508, 191] width 12 height 12
click at [1412, 422] on span "Publish 1 Items" at bounding box center [1405, 422] width 86 height 12
